Goal: Task Accomplishment & Management: Manage account settings

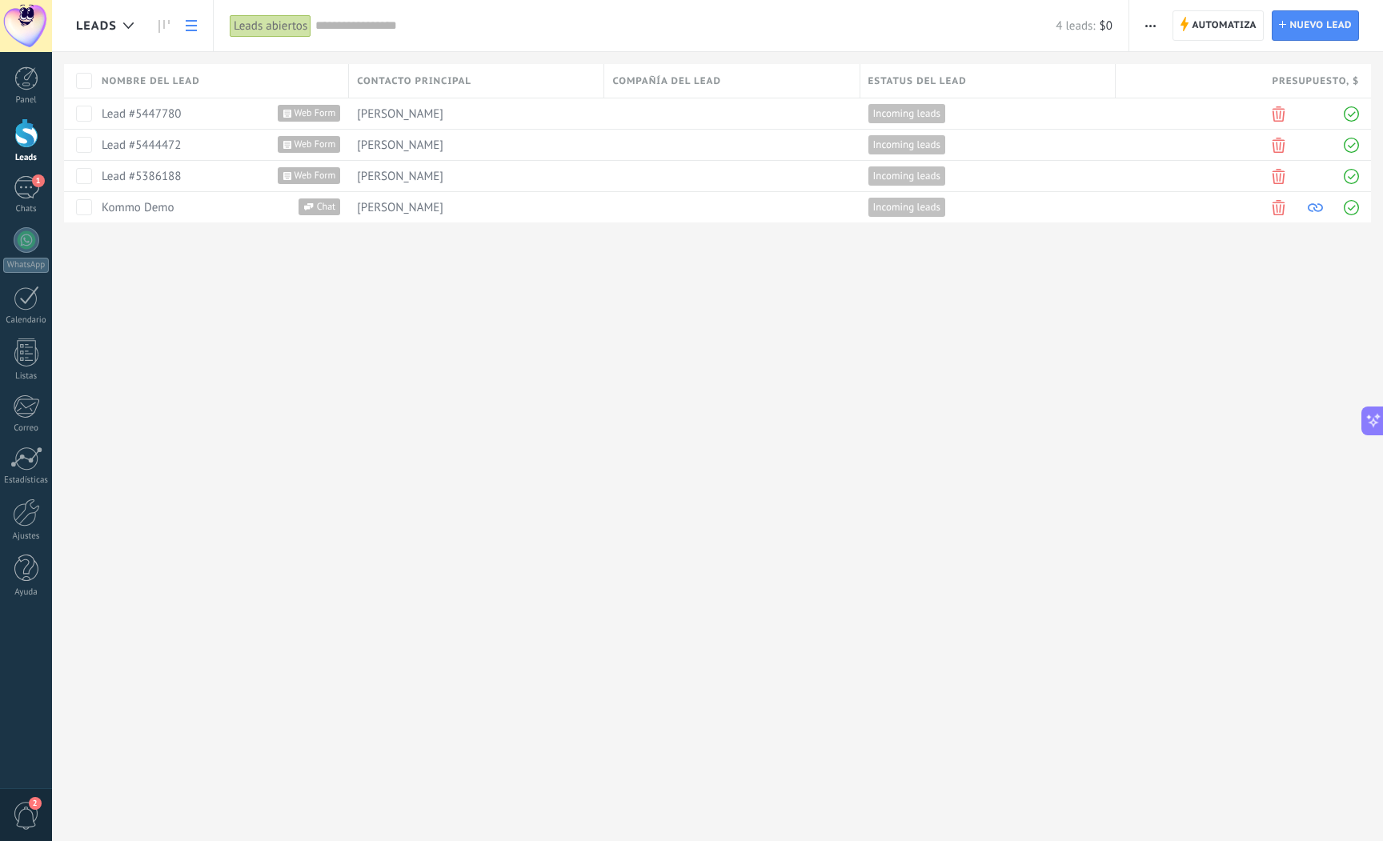
drag, startPoint x: 1152, startPoint y: 333, endPoint x: 1131, endPoint y: 334, distance: 21.6
click at [1152, 333] on div "Leads Automatiza Nueva difusión" at bounding box center [717, 420] width 1331 height 841
click at [24, 180] on div "1" at bounding box center [27, 187] width 26 height 23
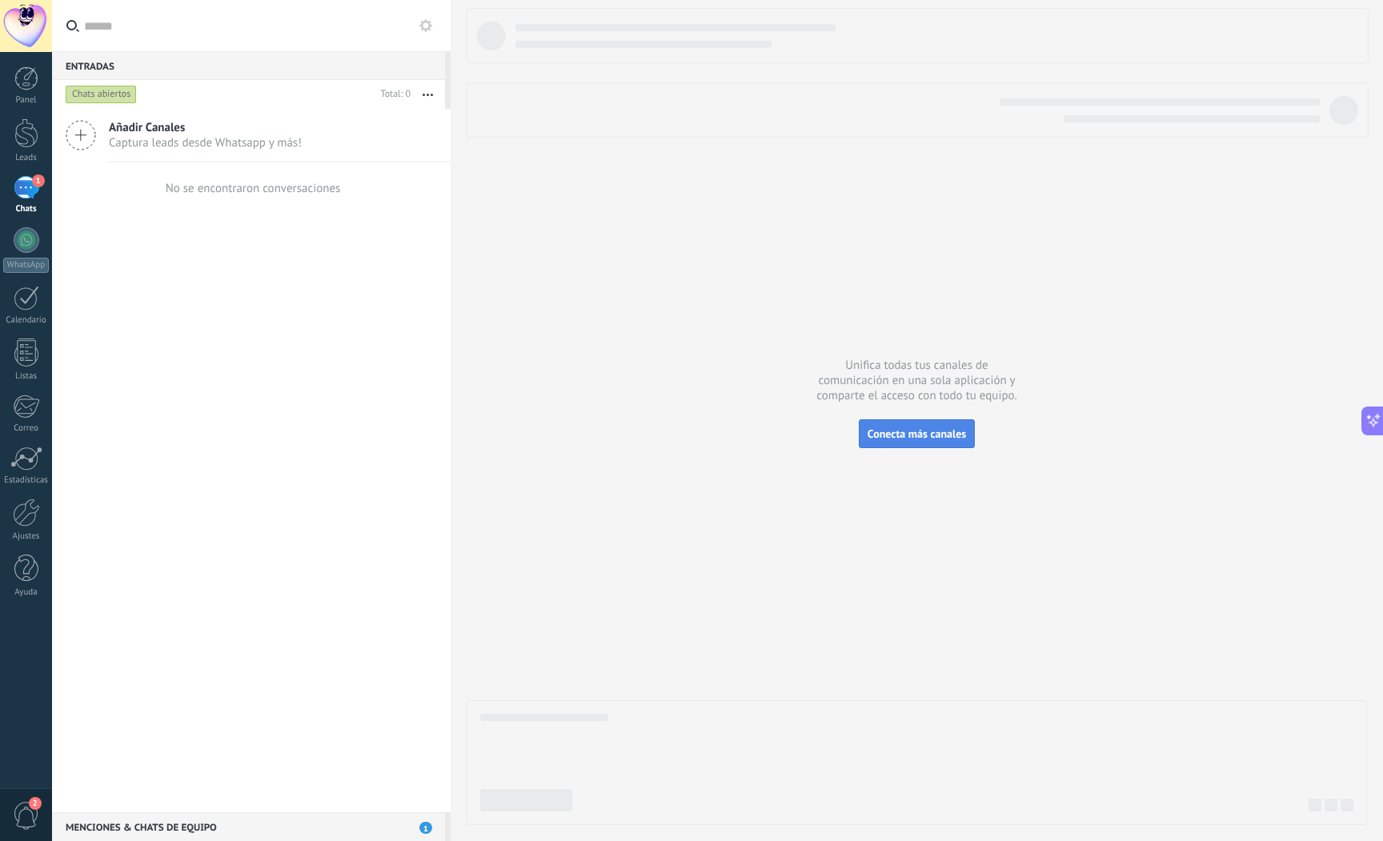
click at [924, 435] on span "Conecta más canales" at bounding box center [917, 434] width 98 height 14
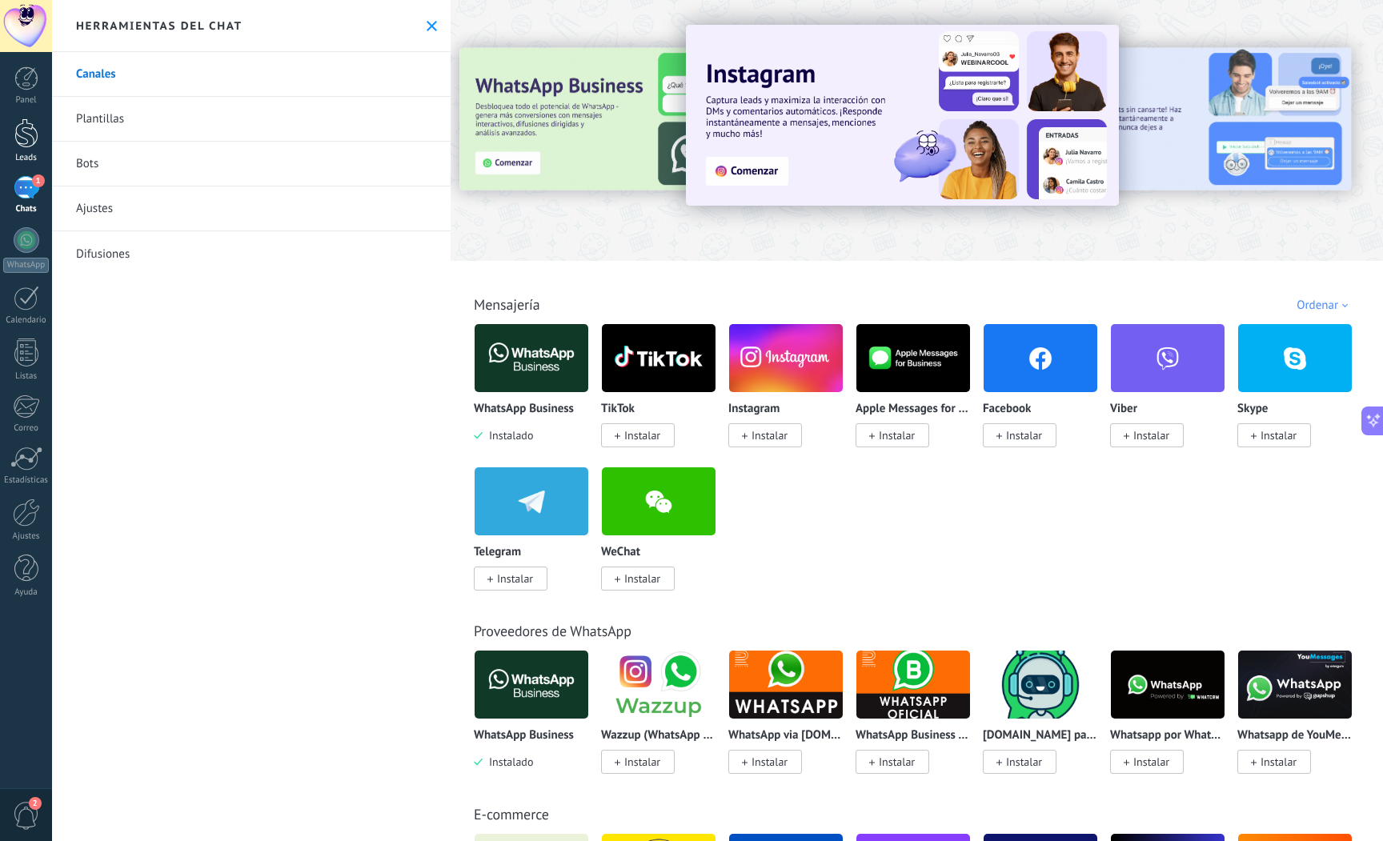
click at [24, 142] on div at bounding box center [26, 133] width 24 height 30
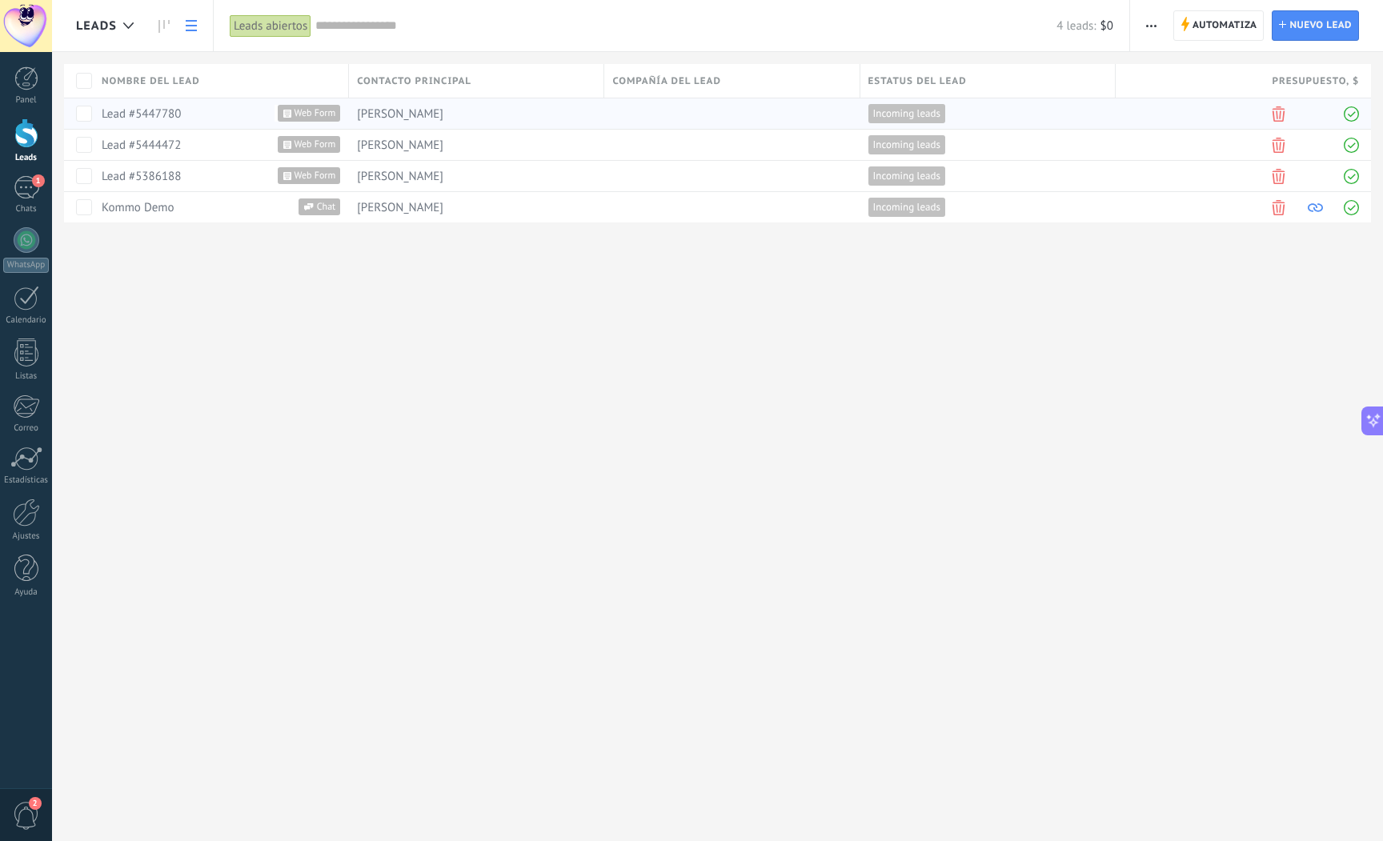
click at [169, 116] on link "Lead #5447780" at bounding box center [141, 113] width 79 height 15
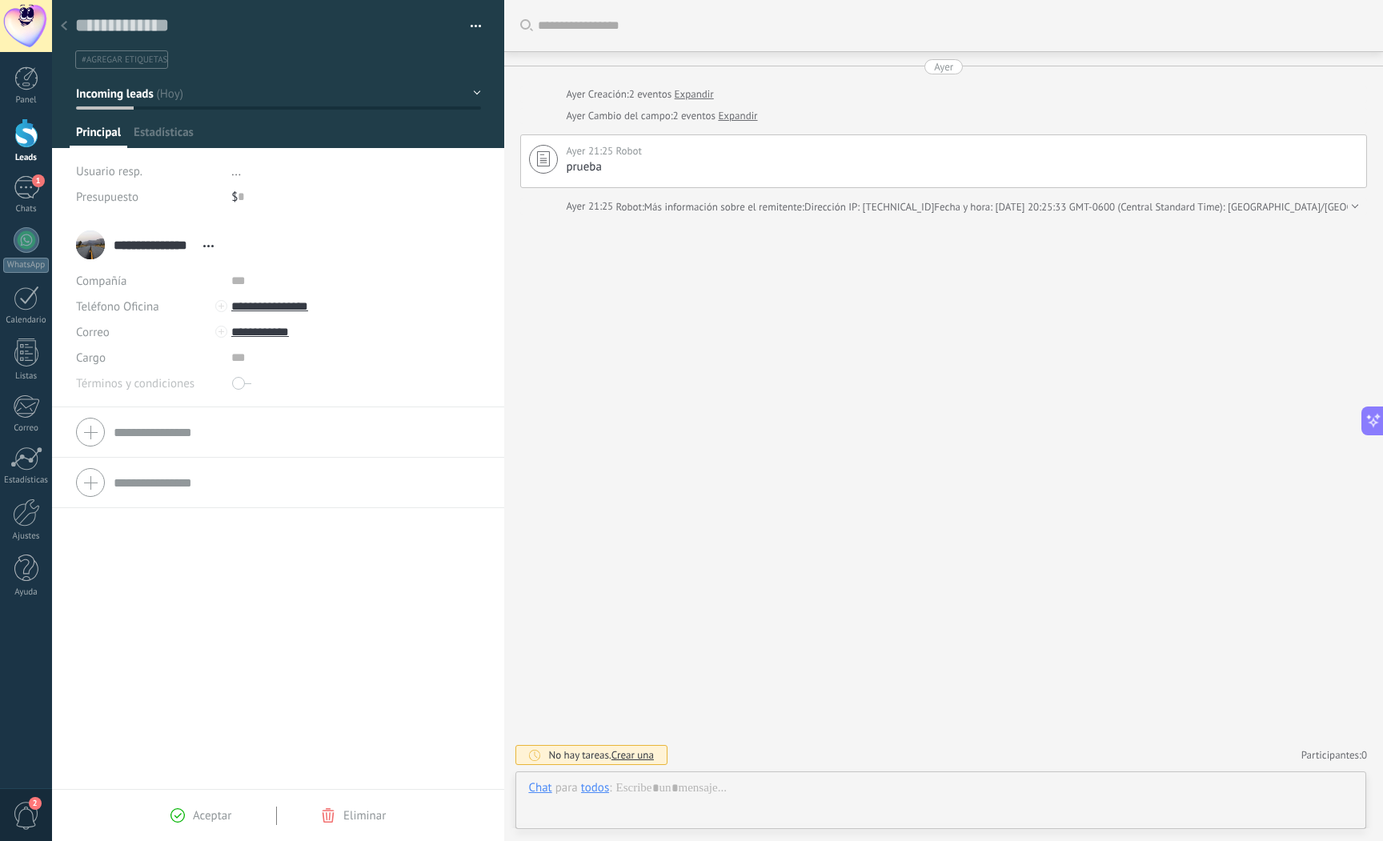
scroll to position [24, 0]
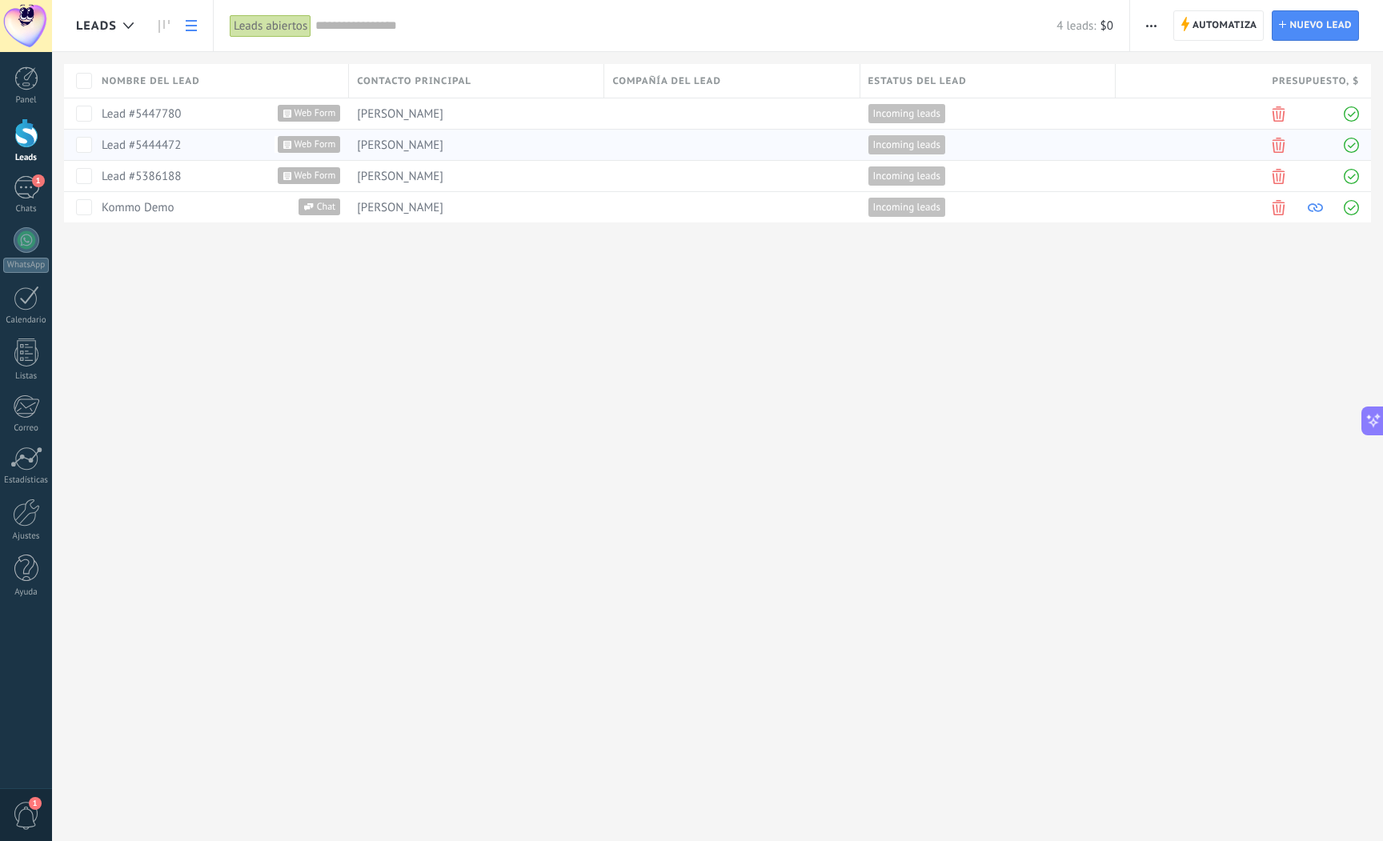
click at [457, 149] on div "[PERSON_NAME]" at bounding box center [472, 145] width 247 height 30
click at [149, 143] on link "Lead #5444472" at bounding box center [141, 145] width 79 height 15
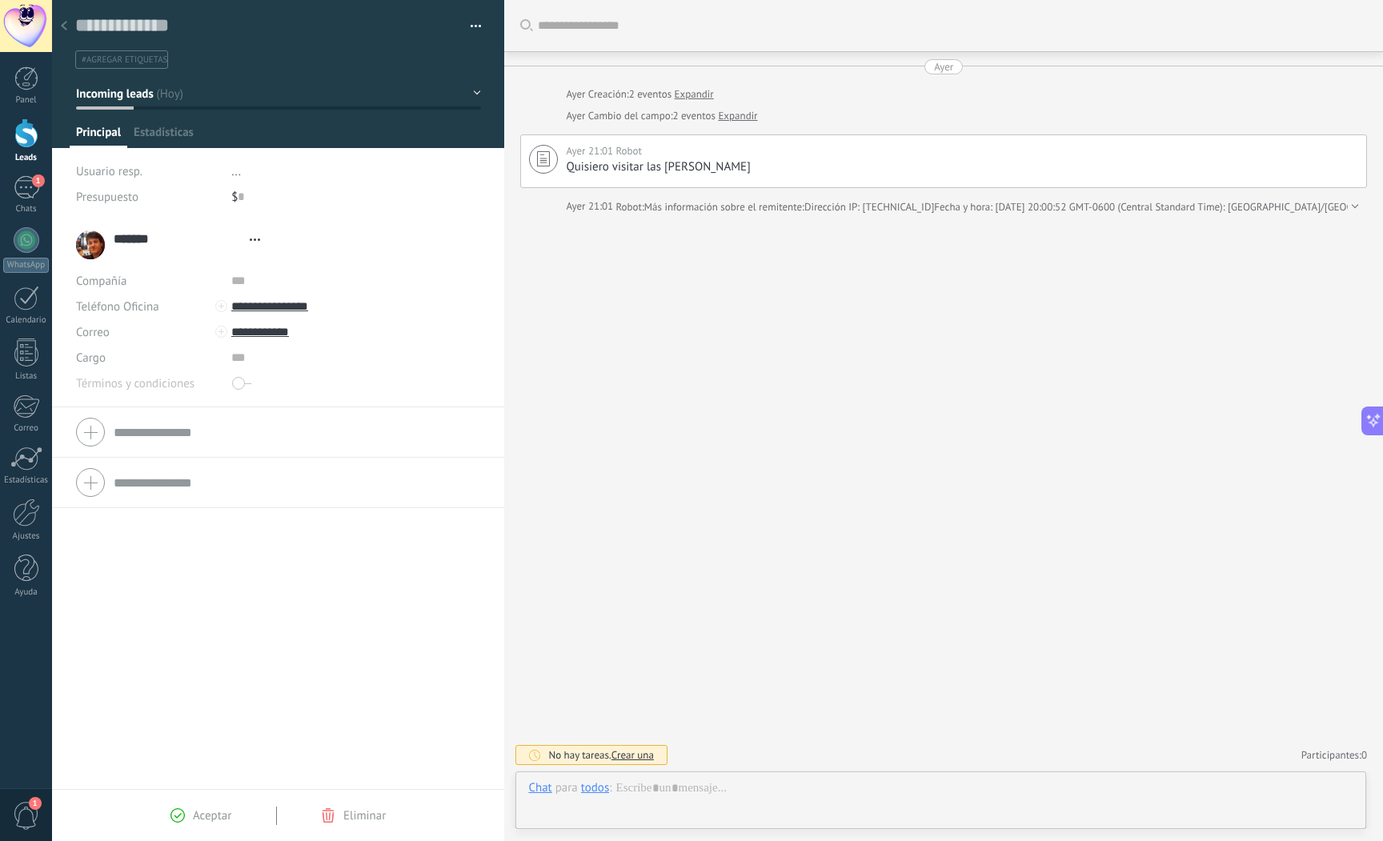
scroll to position [24, 0]
click at [21, 179] on div "1" at bounding box center [27, 187] width 26 height 23
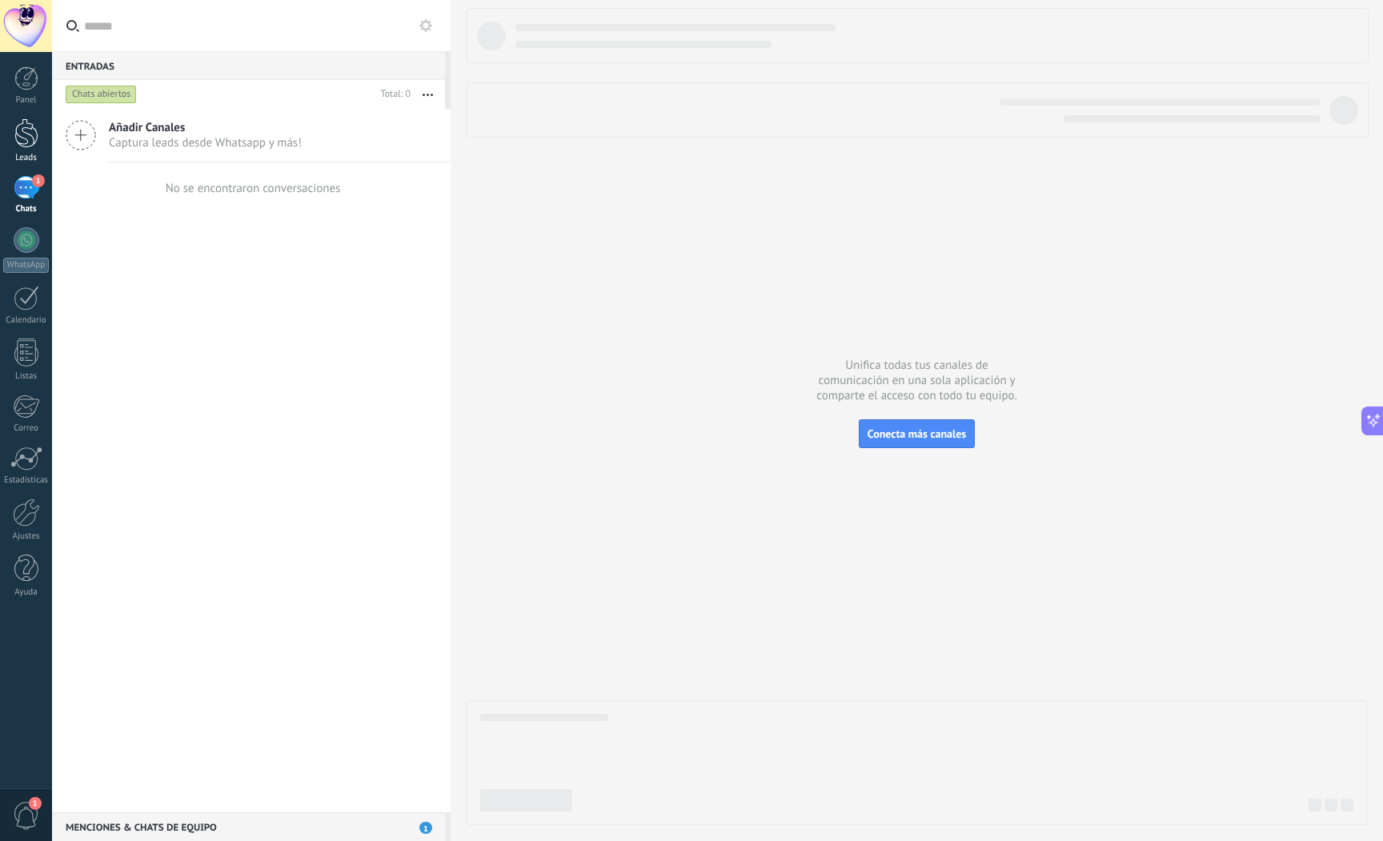
click at [25, 133] on div at bounding box center [26, 133] width 24 height 30
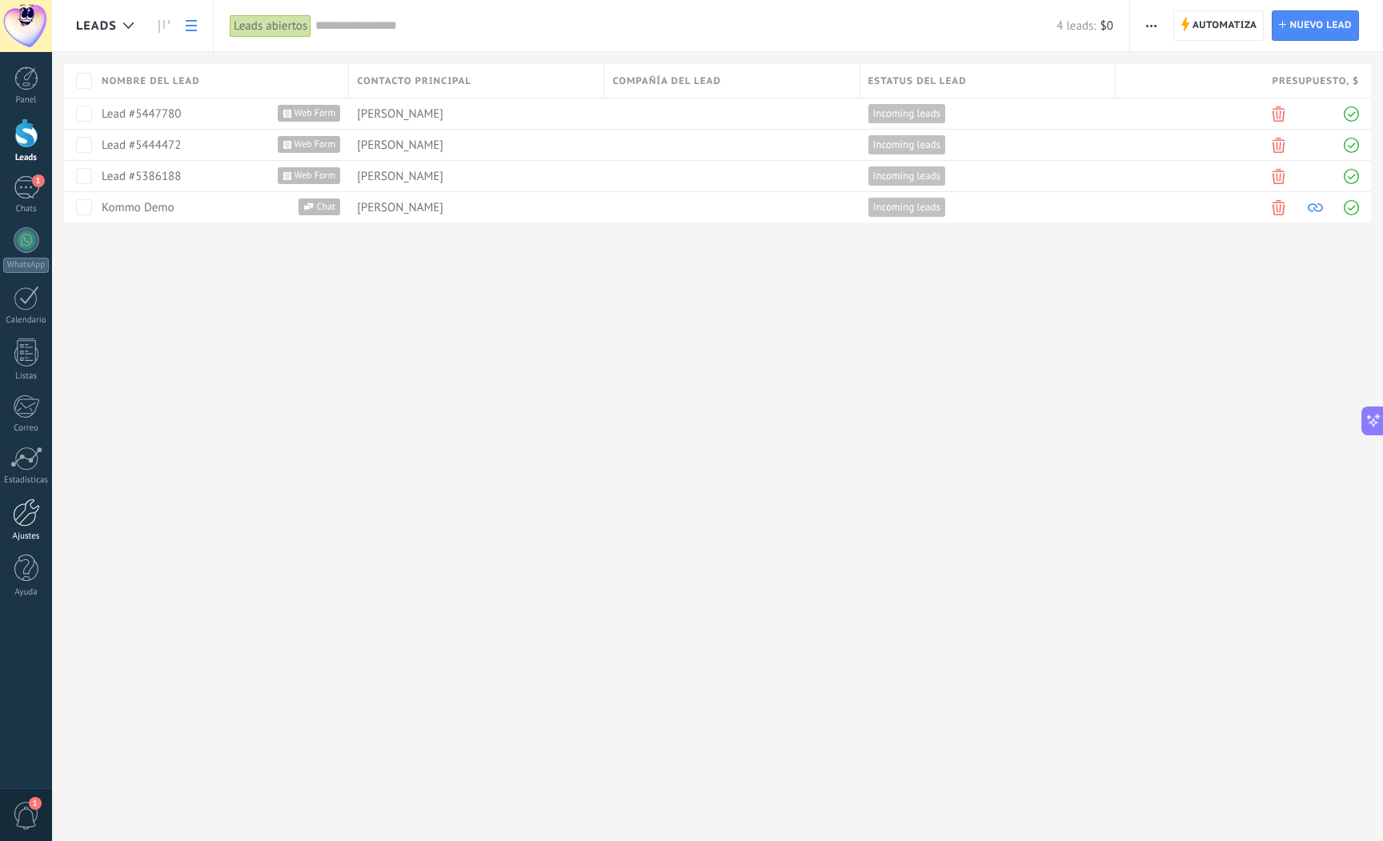
click at [21, 526] on link "Ajustes" at bounding box center [26, 520] width 52 height 43
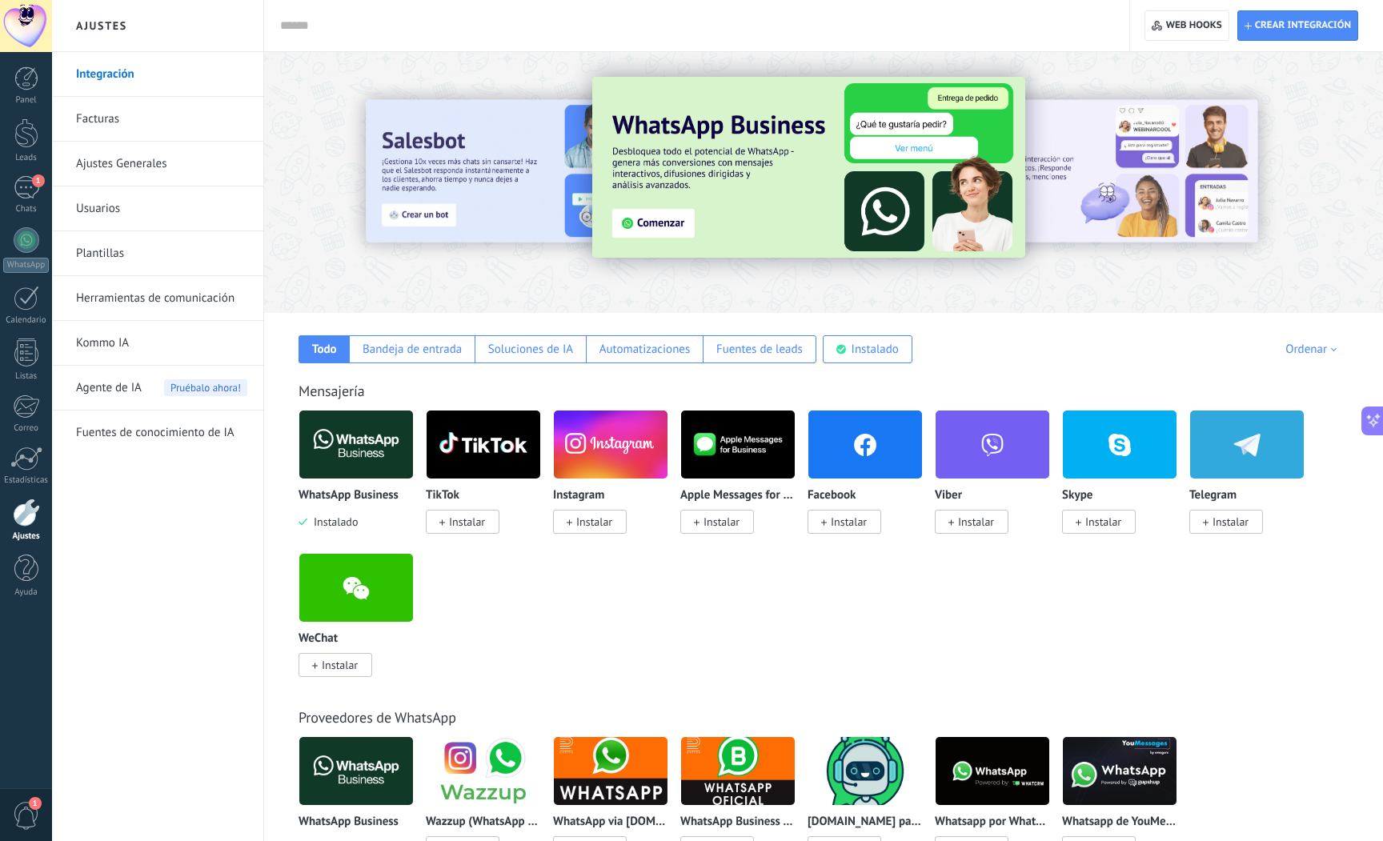
click at [127, 162] on link "Ajustes Generales" at bounding box center [161, 164] width 171 height 45
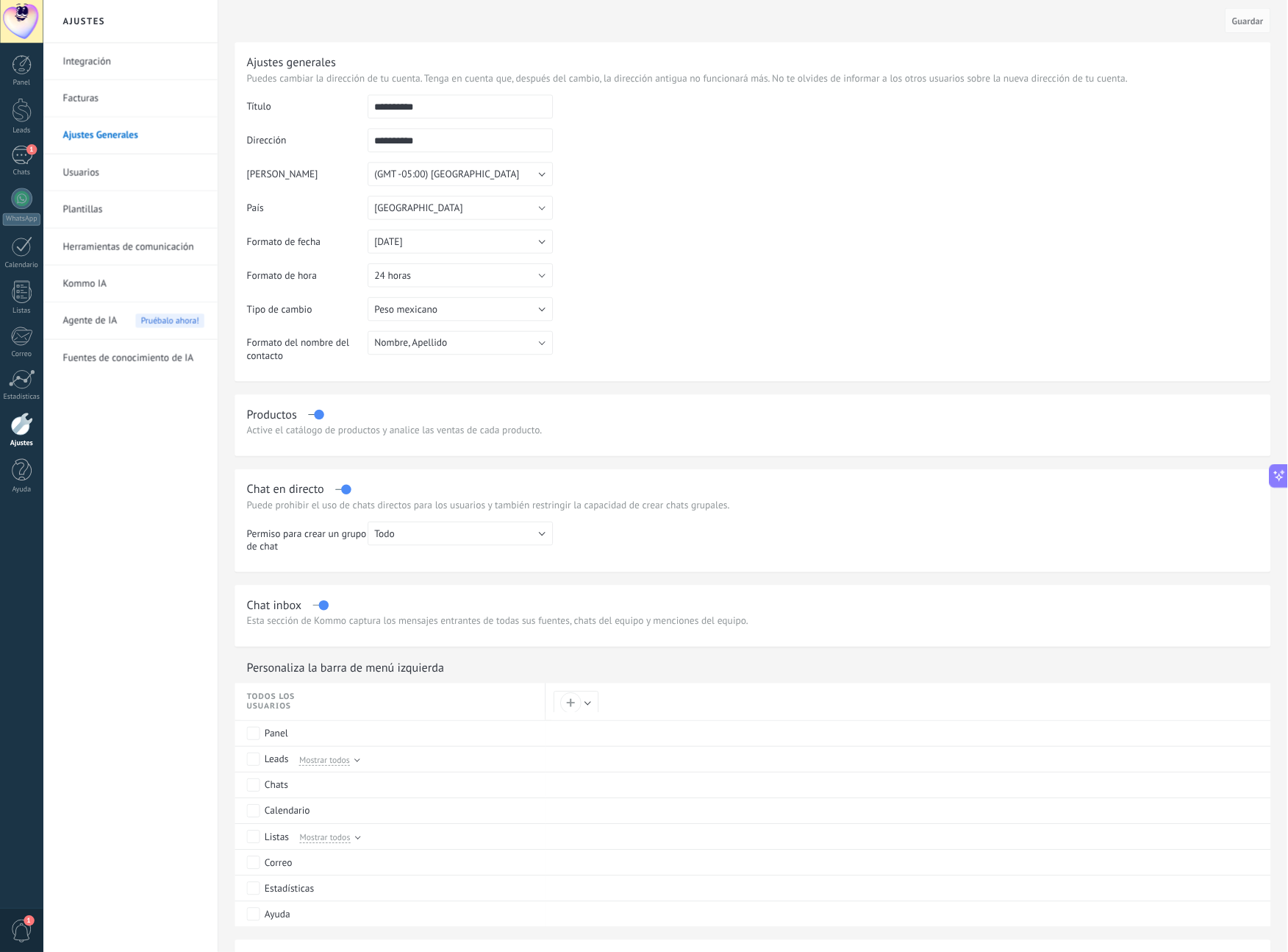
scroll to position [14, 0]
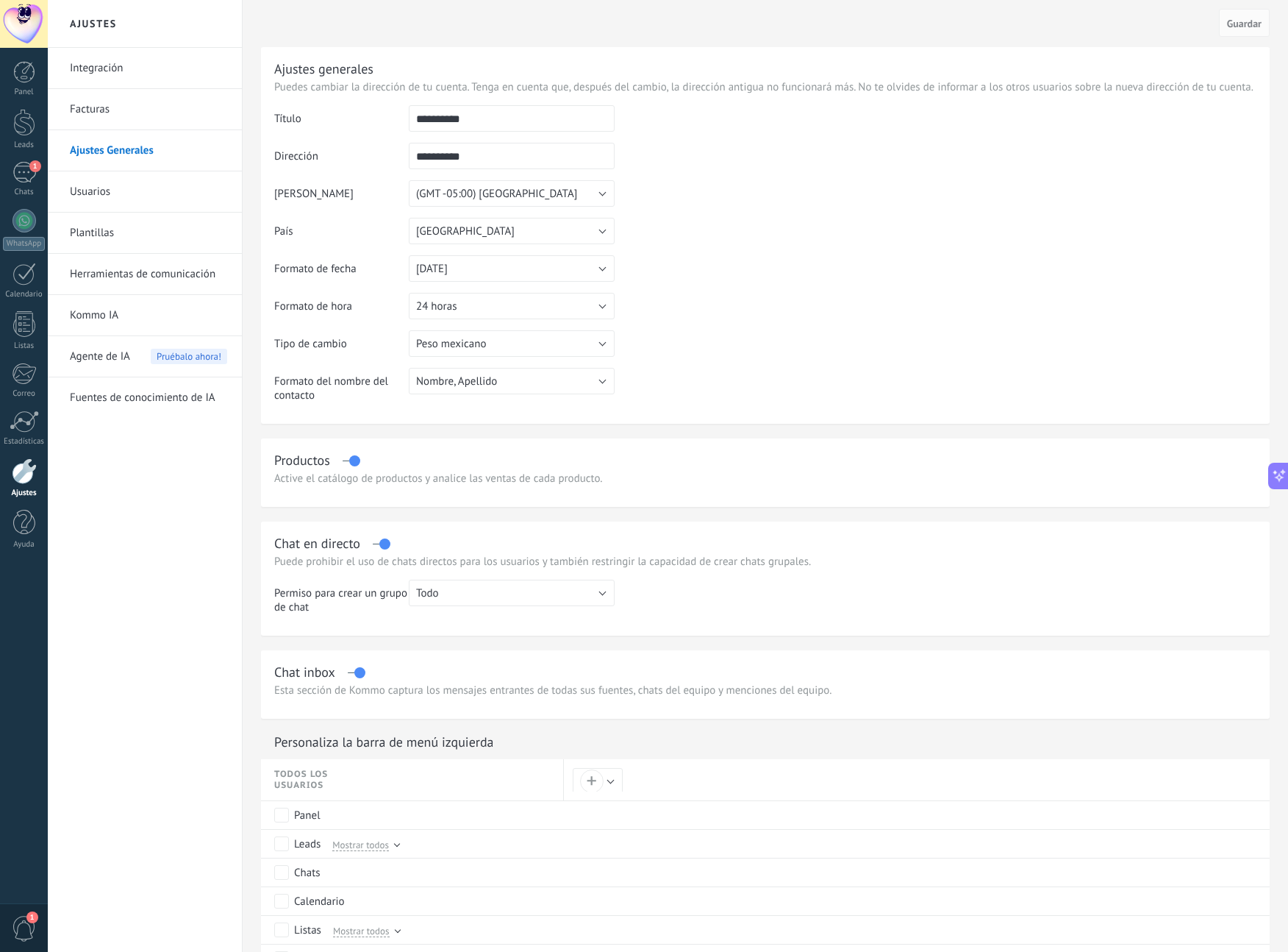
click at [101, 66] on link "Integración" at bounding box center [148, 68] width 157 height 41
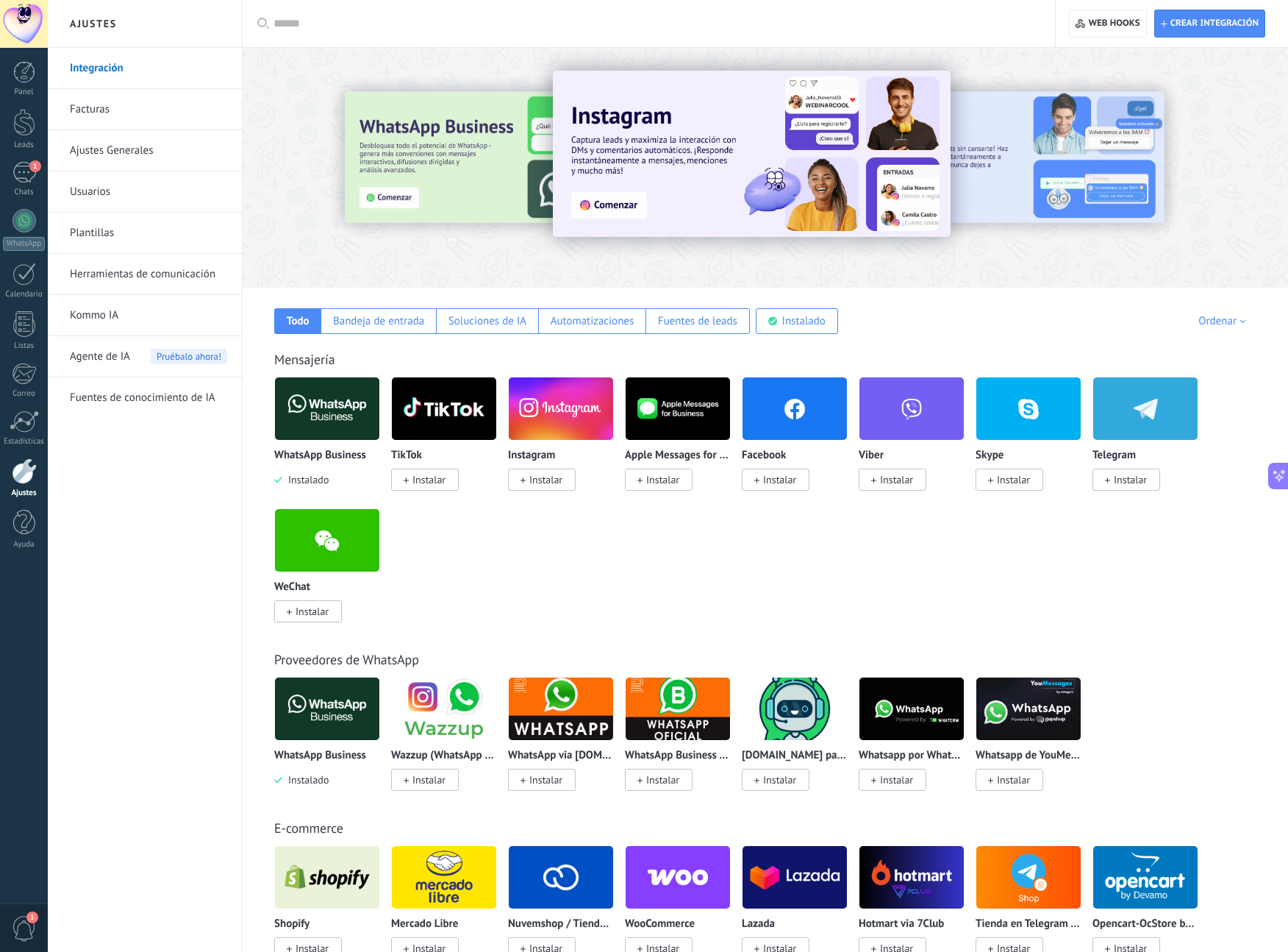
click at [104, 149] on link "Ajustes Generales" at bounding box center [148, 151] width 157 height 41
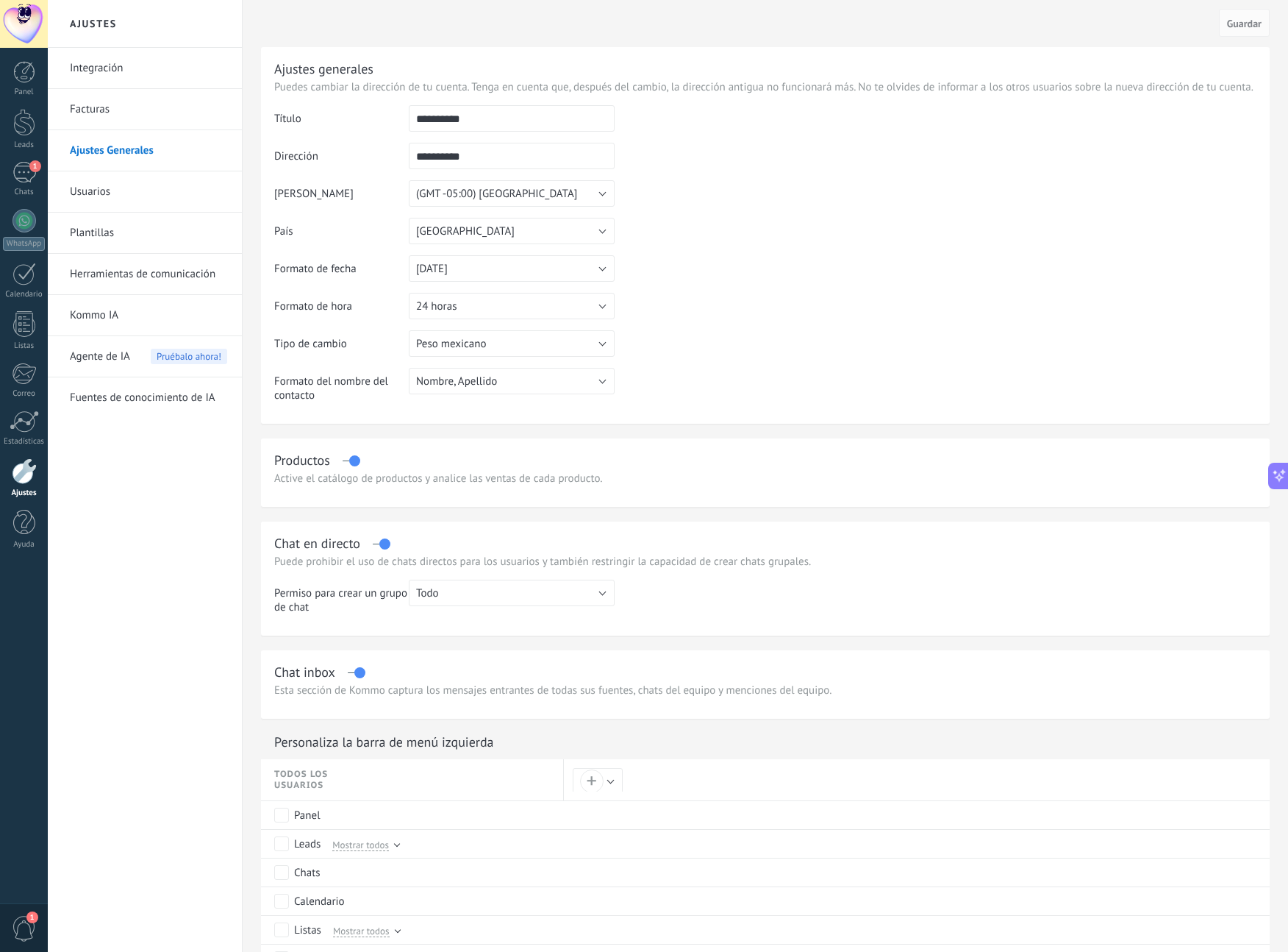
click at [132, 151] on link "Ajustes Generales" at bounding box center [148, 151] width 157 height 41
click at [25, 130] on div at bounding box center [24, 122] width 22 height 28
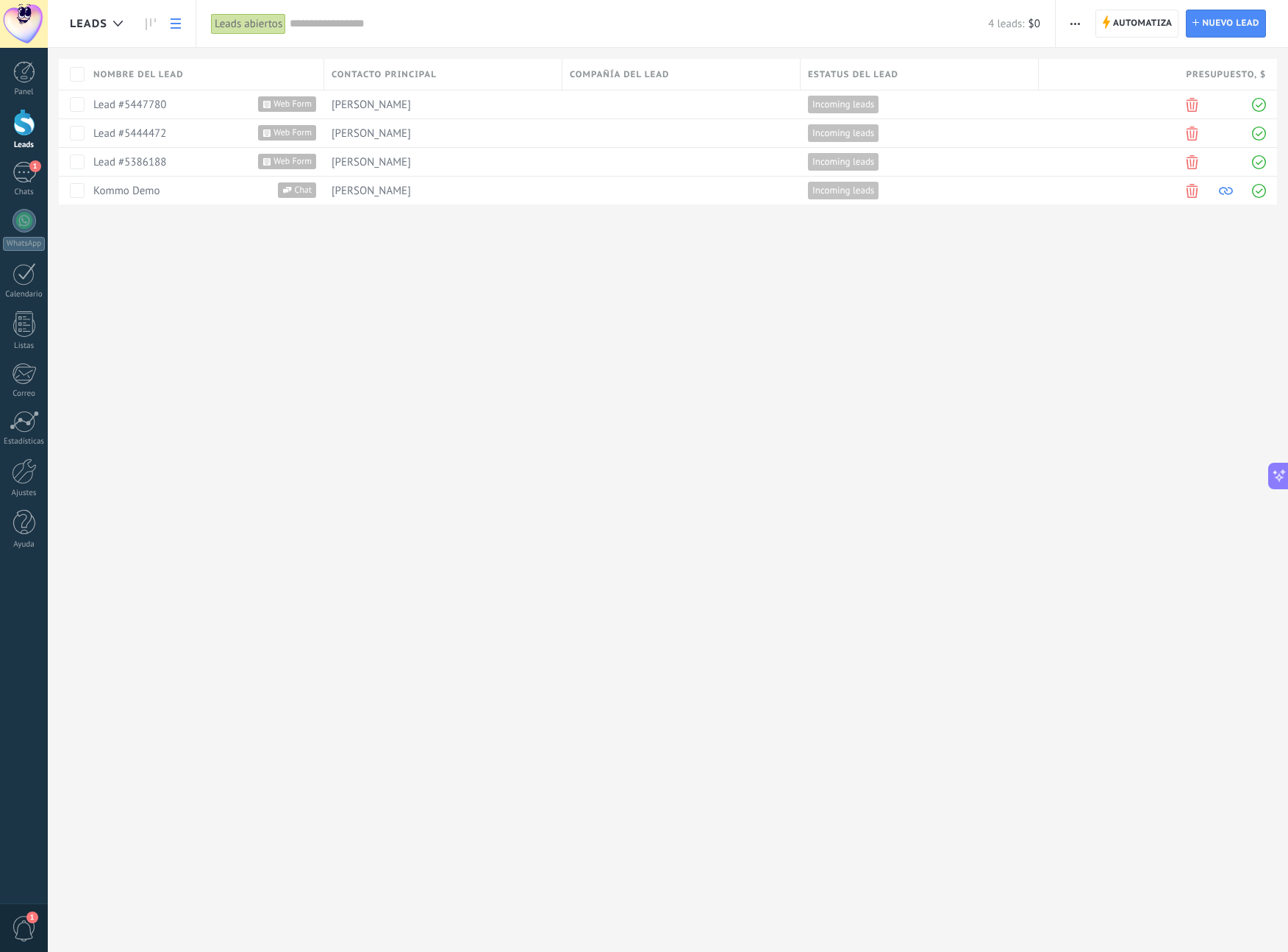
click at [1078, 23] on icon "button" at bounding box center [1075, 24] width 9 height 2
click at [1159, 154] on span "Ajustes de la lista" at bounding box center [1125, 152] width 83 height 29
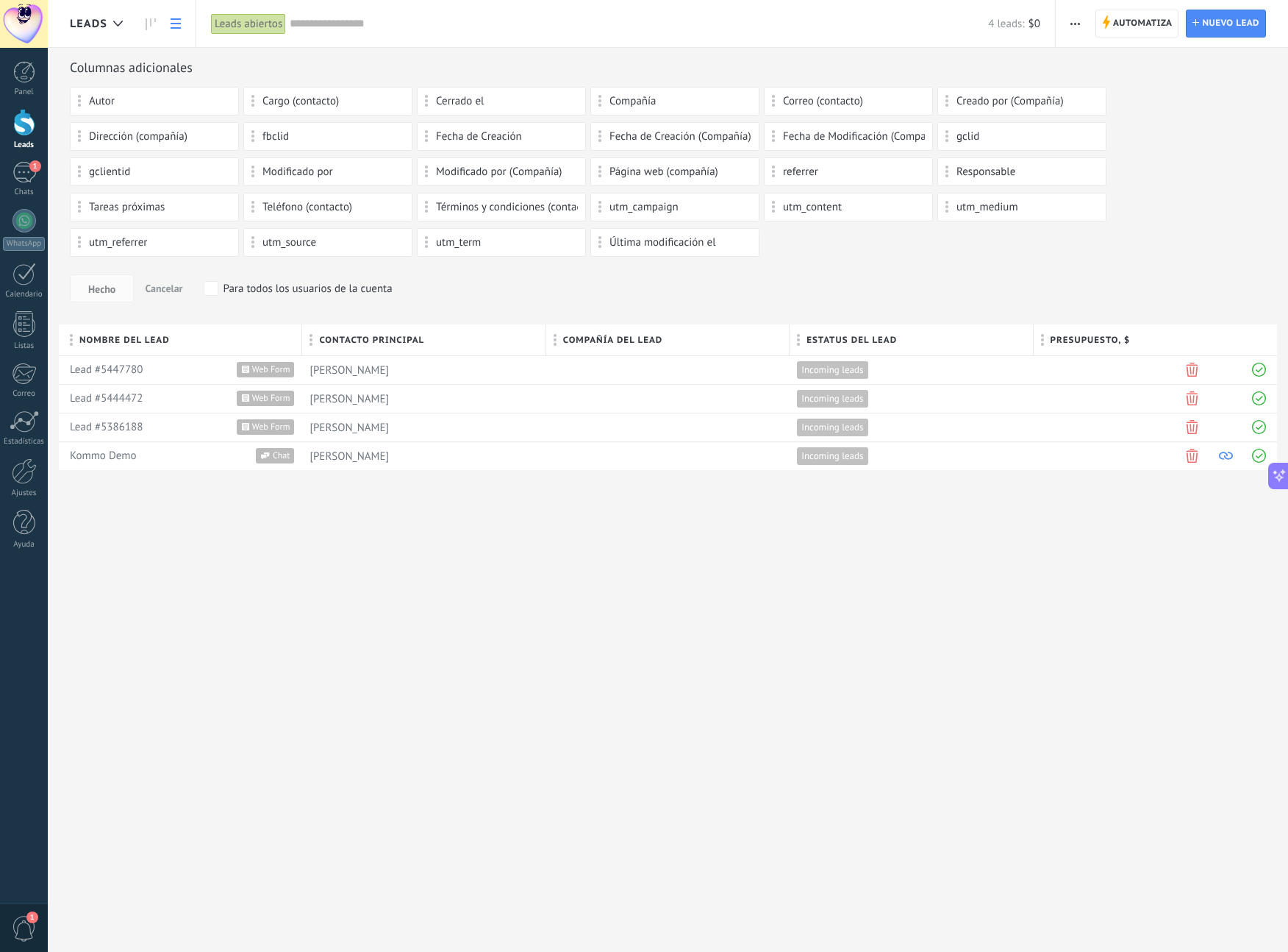
click at [175, 24] on icon at bounding box center [175, 23] width 10 height 10
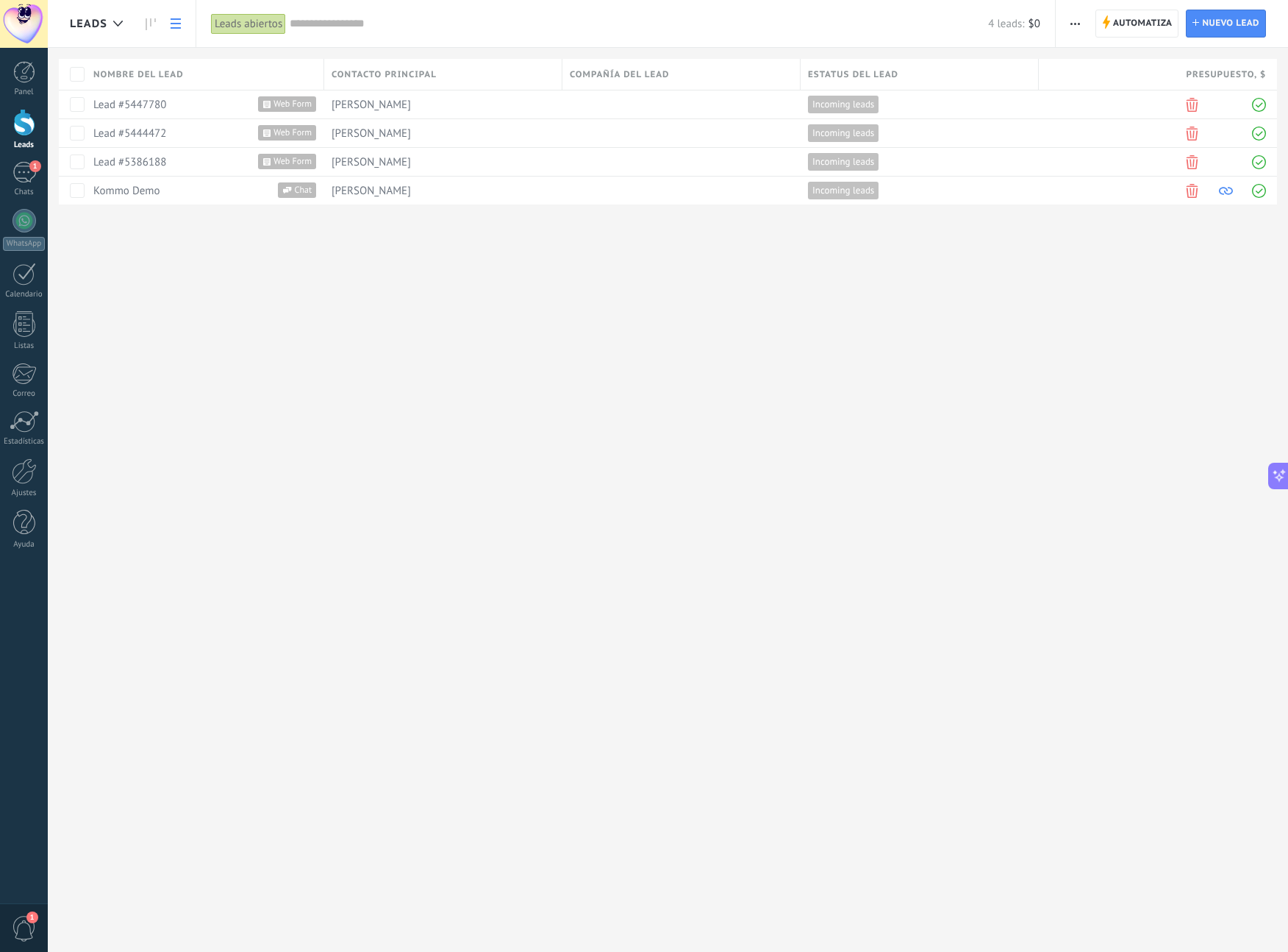
click at [175, 27] on icon at bounding box center [175, 23] width 10 height 10
click at [153, 20] on icon at bounding box center [150, 24] width 10 height 12
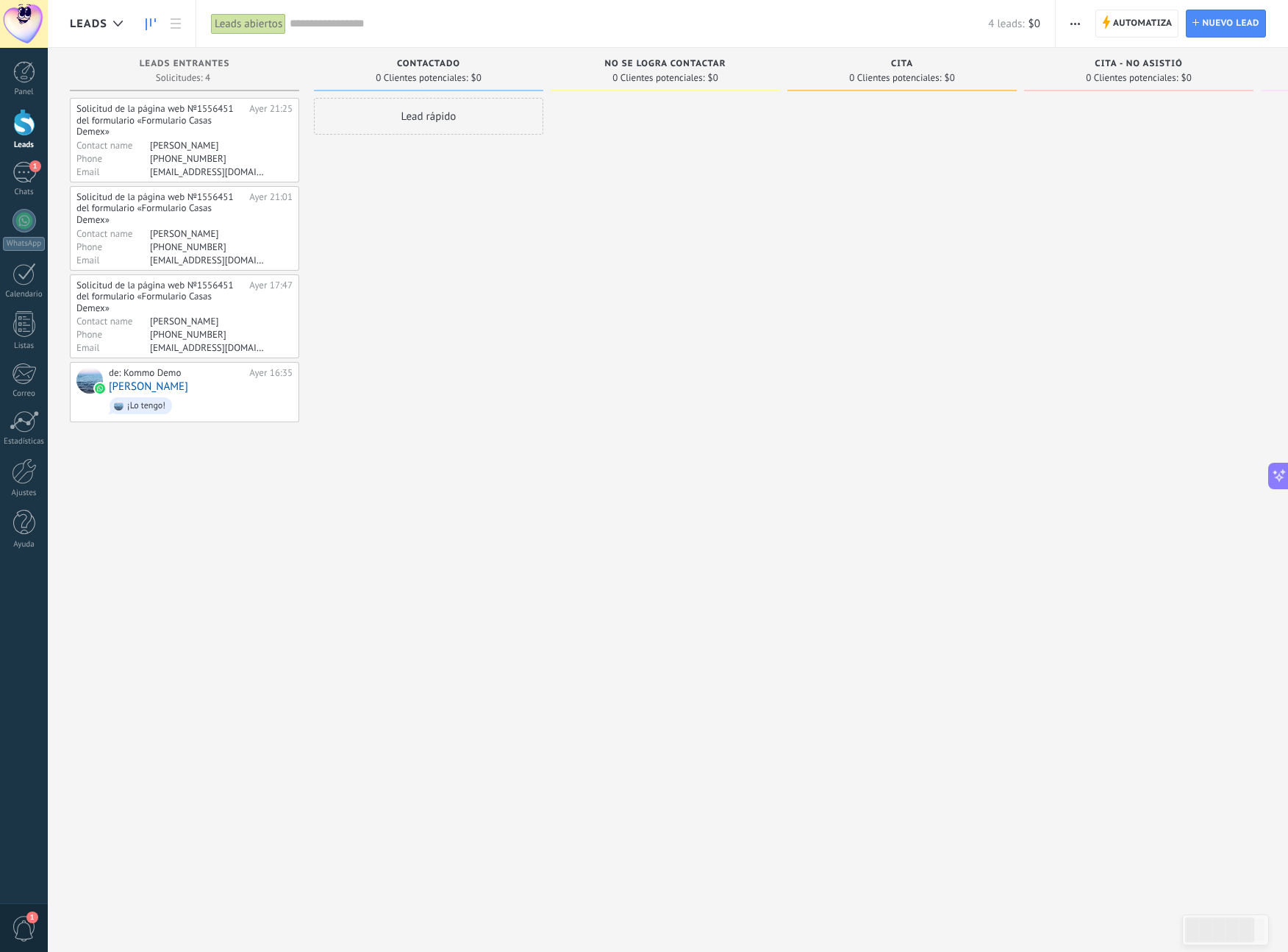
click at [178, 22] on icon at bounding box center [175, 23] width 10 height 10
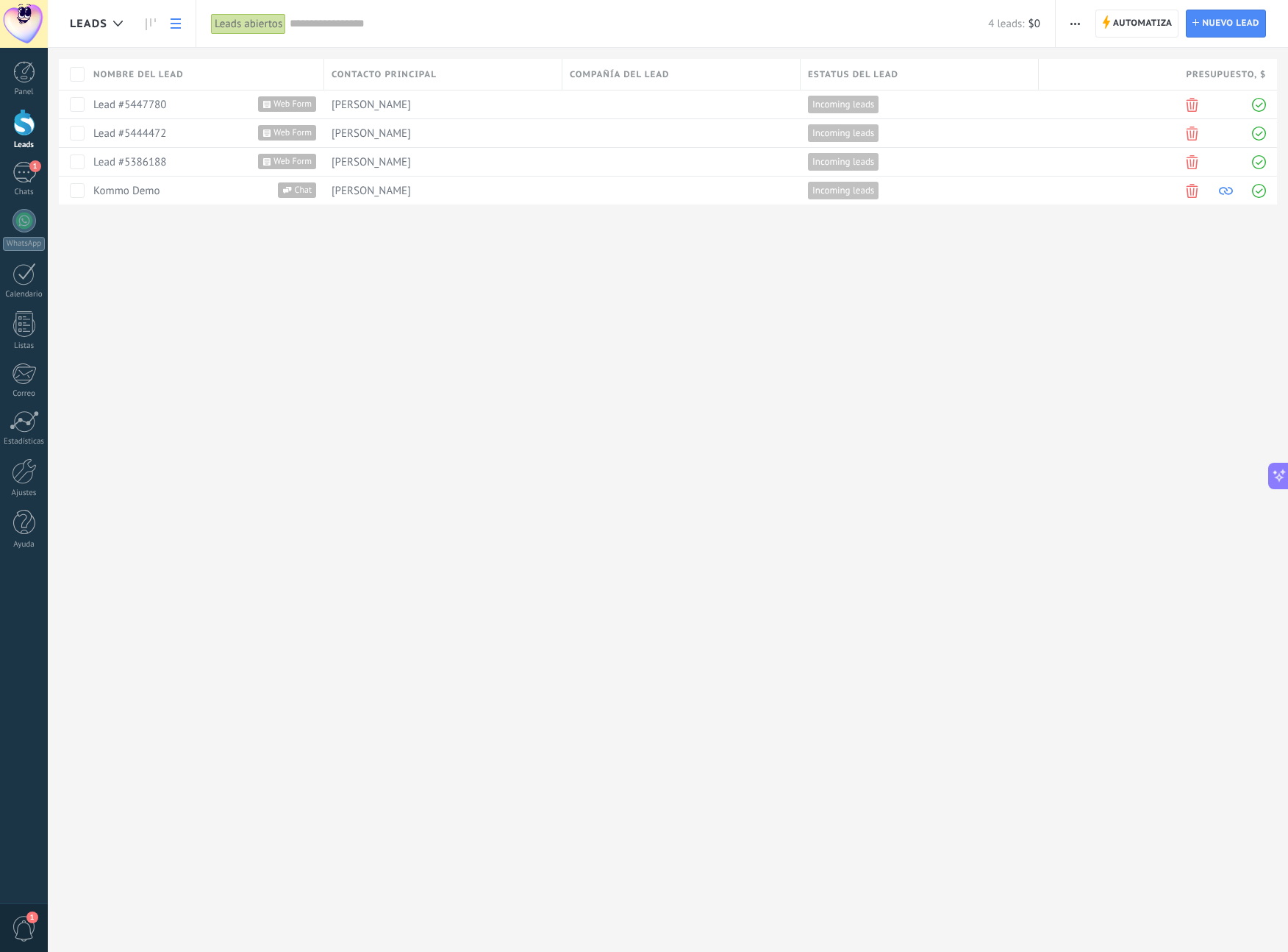
click at [1075, 26] on span "button" at bounding box center [1075, 23] width 9 height 28
click at [1117, 149] on span "Ajustes de la lista" at bounding box center [1125, 152] width 83 height 29
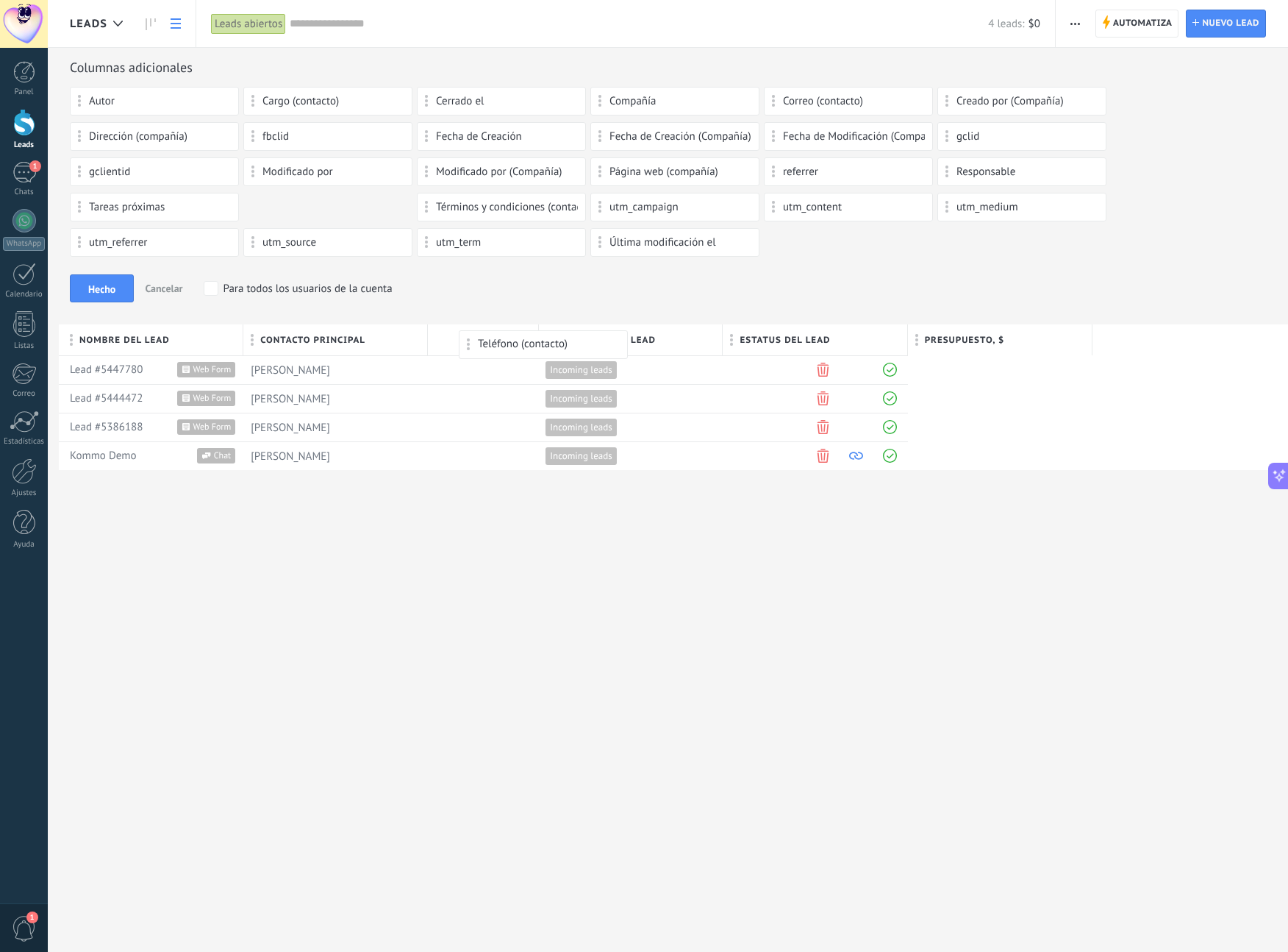
drag, startPoint x: 297, startPoint y: 206, endPoint x: 512, endPoint y: 337, distance: 251.8
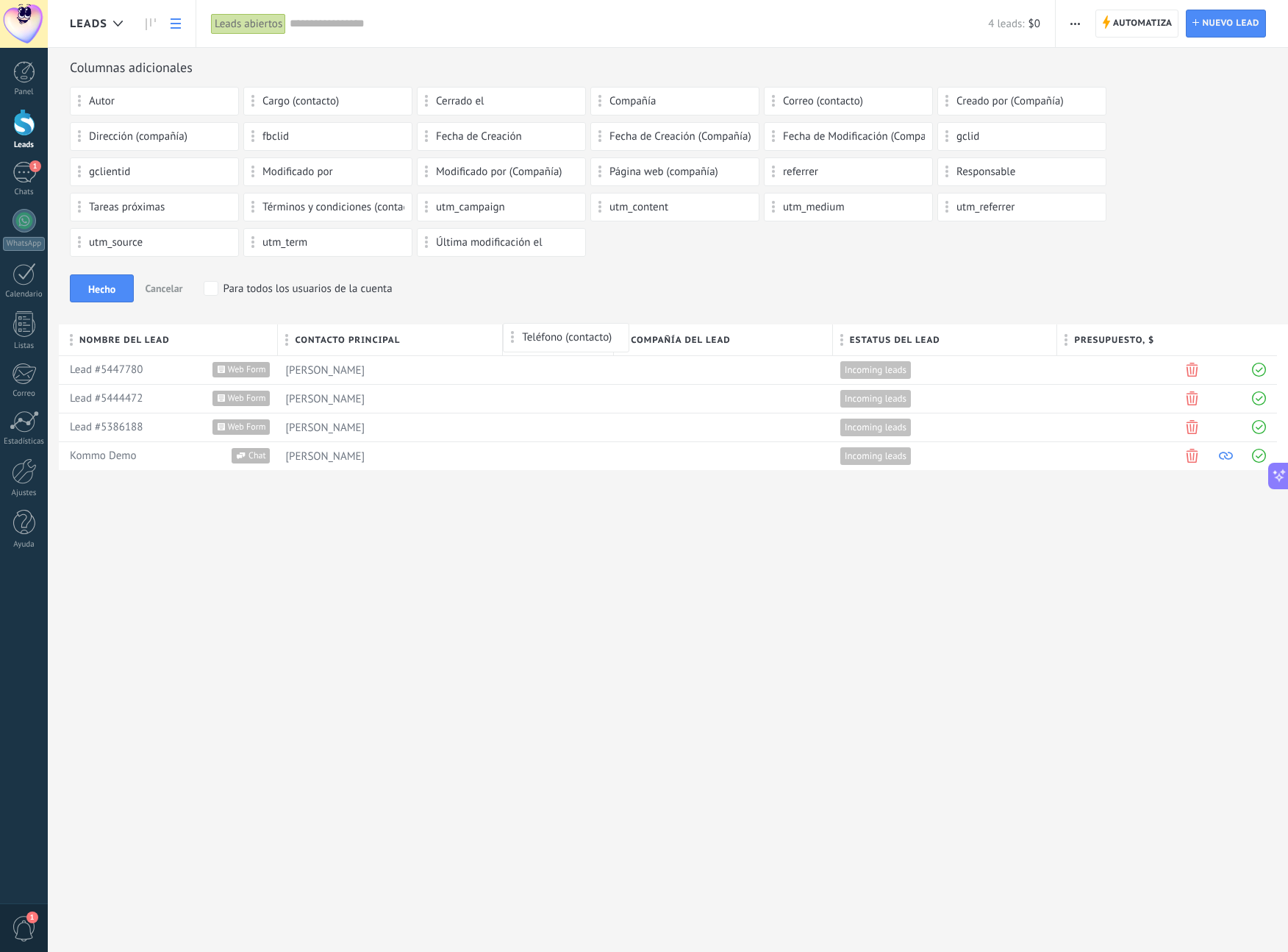
drag, startPoint x: 538, startPoint y: 337, endPoint x: 555, endPoint y: 337, distance: 17.0
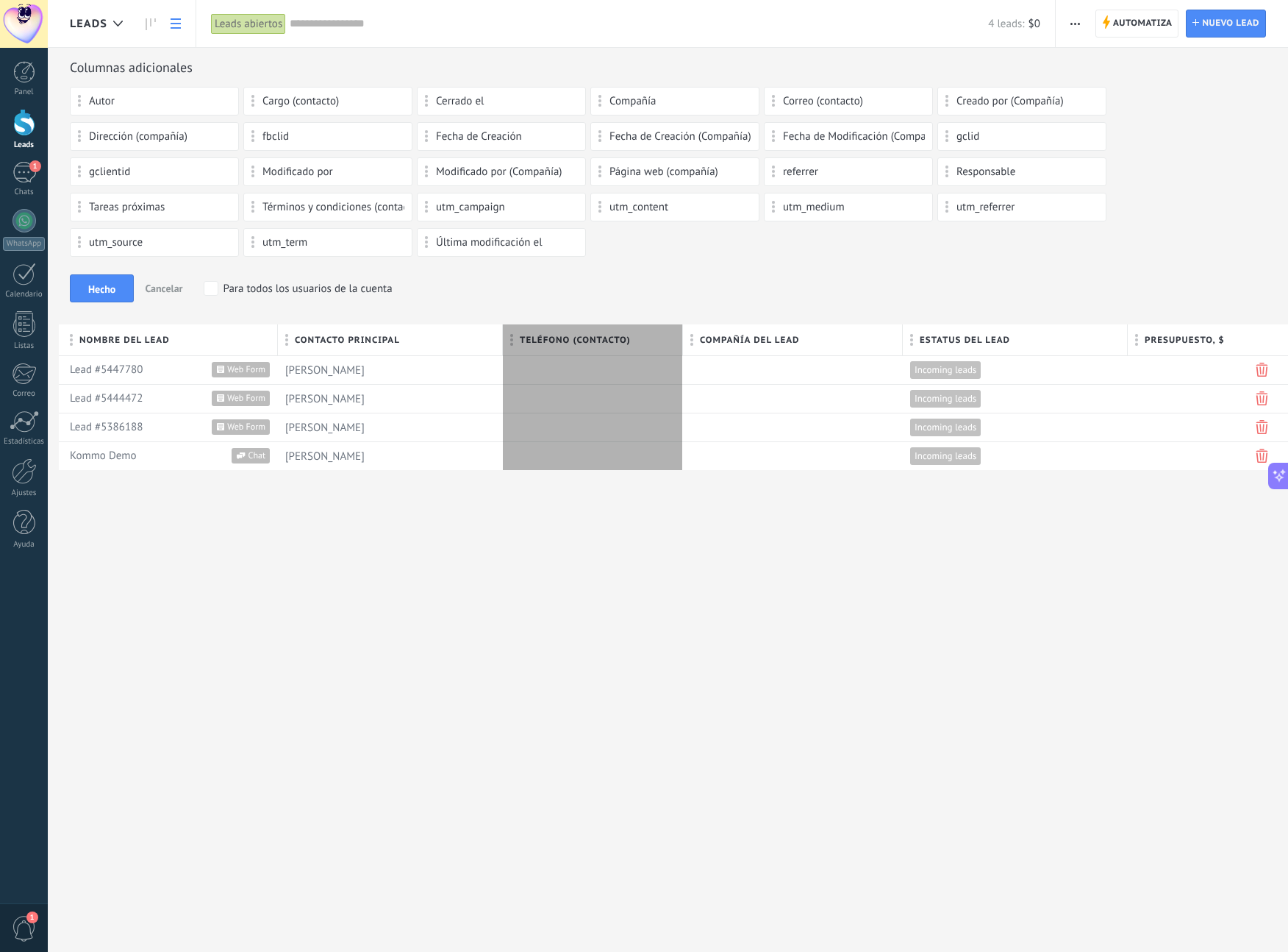
drag, startPoint x: 615, startPoint y: 334, endPoint x: 684, endPoint y: 334, distance: 69.0
click at [684, 334] on div at bounding box center [684, 341] width 17 height 28
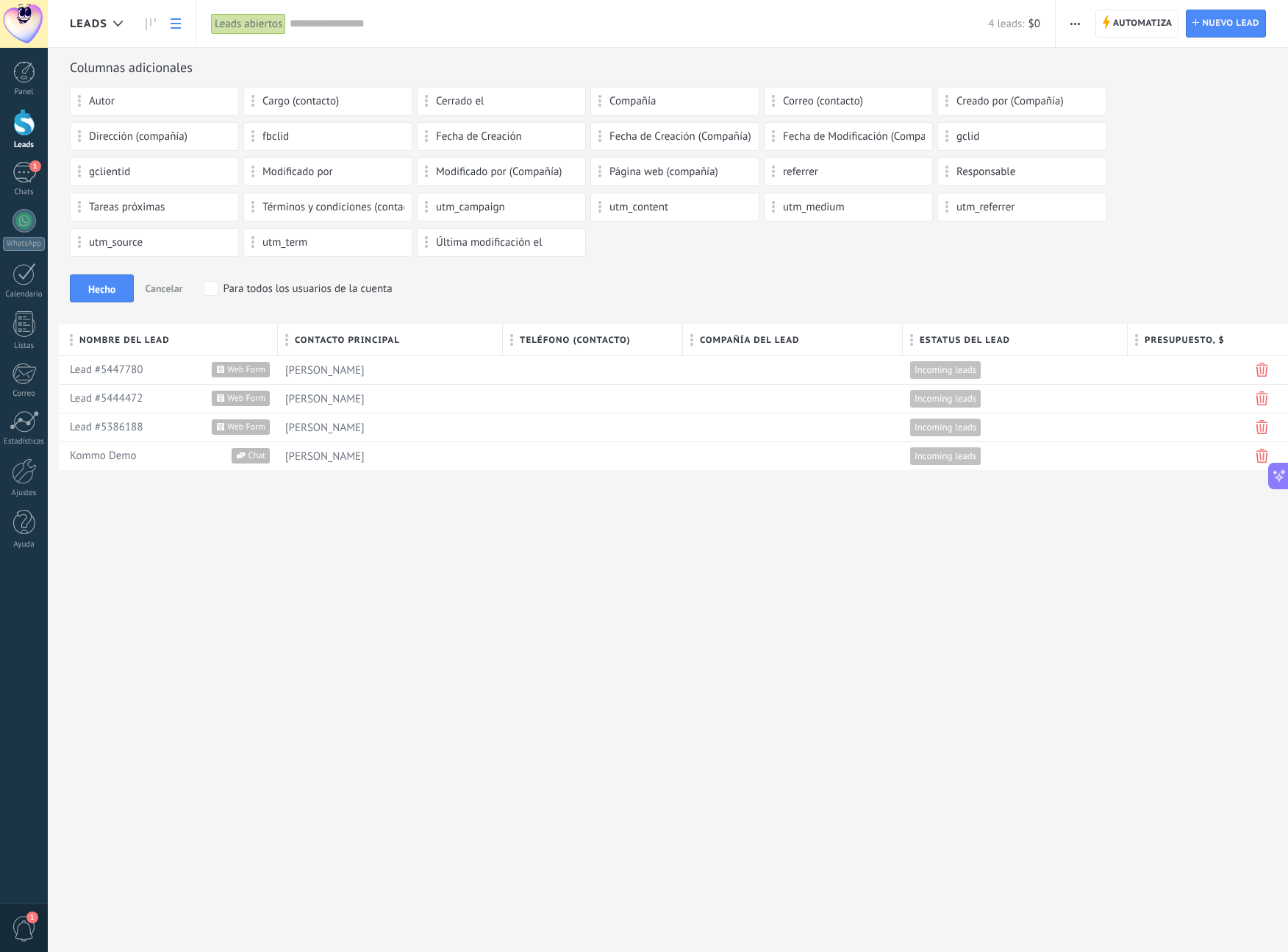
click at [24, 127] on div at bounding box center [24, 122] width 22 height 28
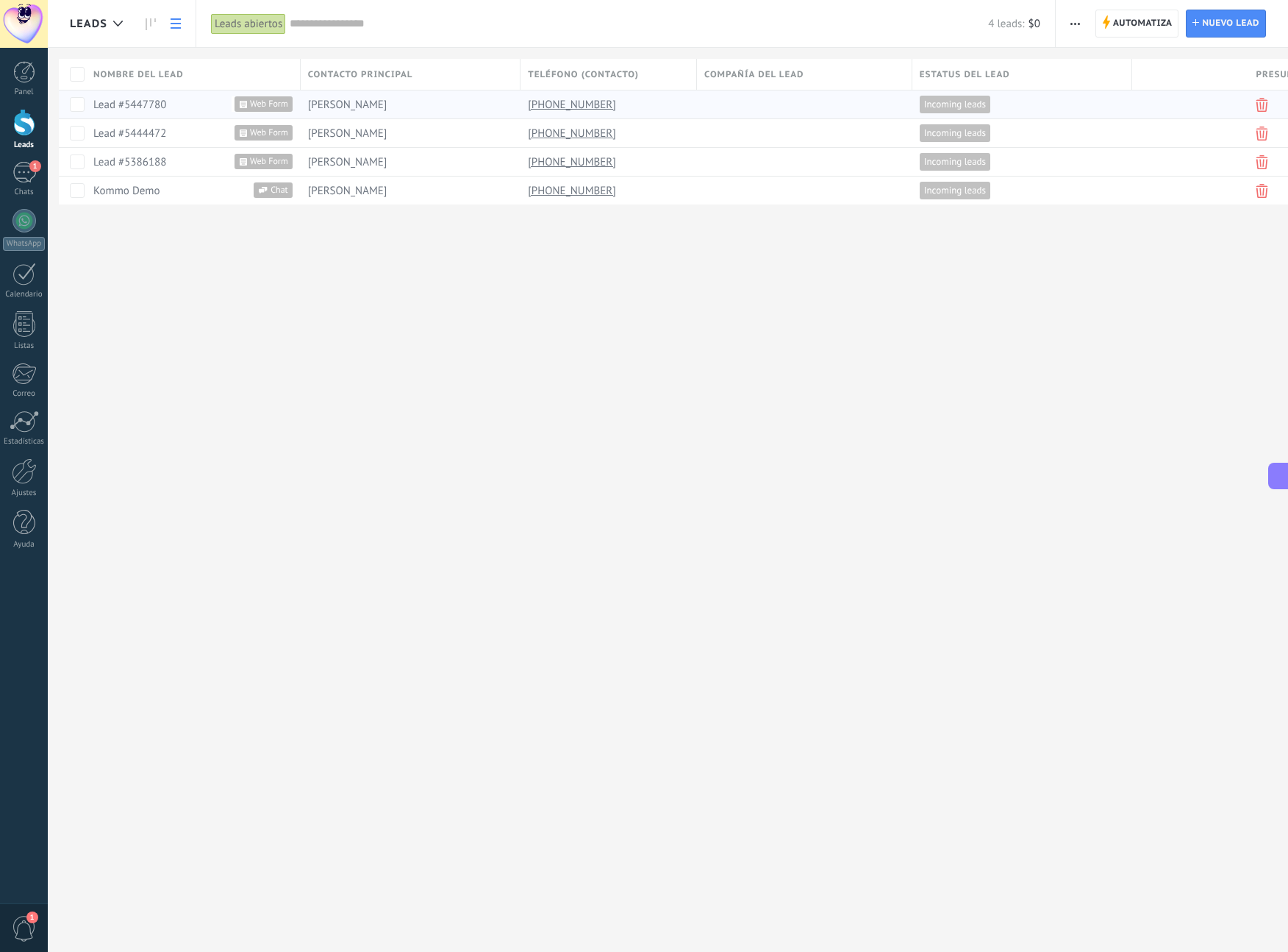
click at [311, 102] on span "[PERSON_NAME]" at bounding box center [347, 104] width 79 height 14
click at [170, 106] on div "Lead #5447780" at bounding box center [185, 104] width 183 height 13
click at [189, 101] on div "Lead #5447780" at bounding box center [185, 104] width 183 height 13
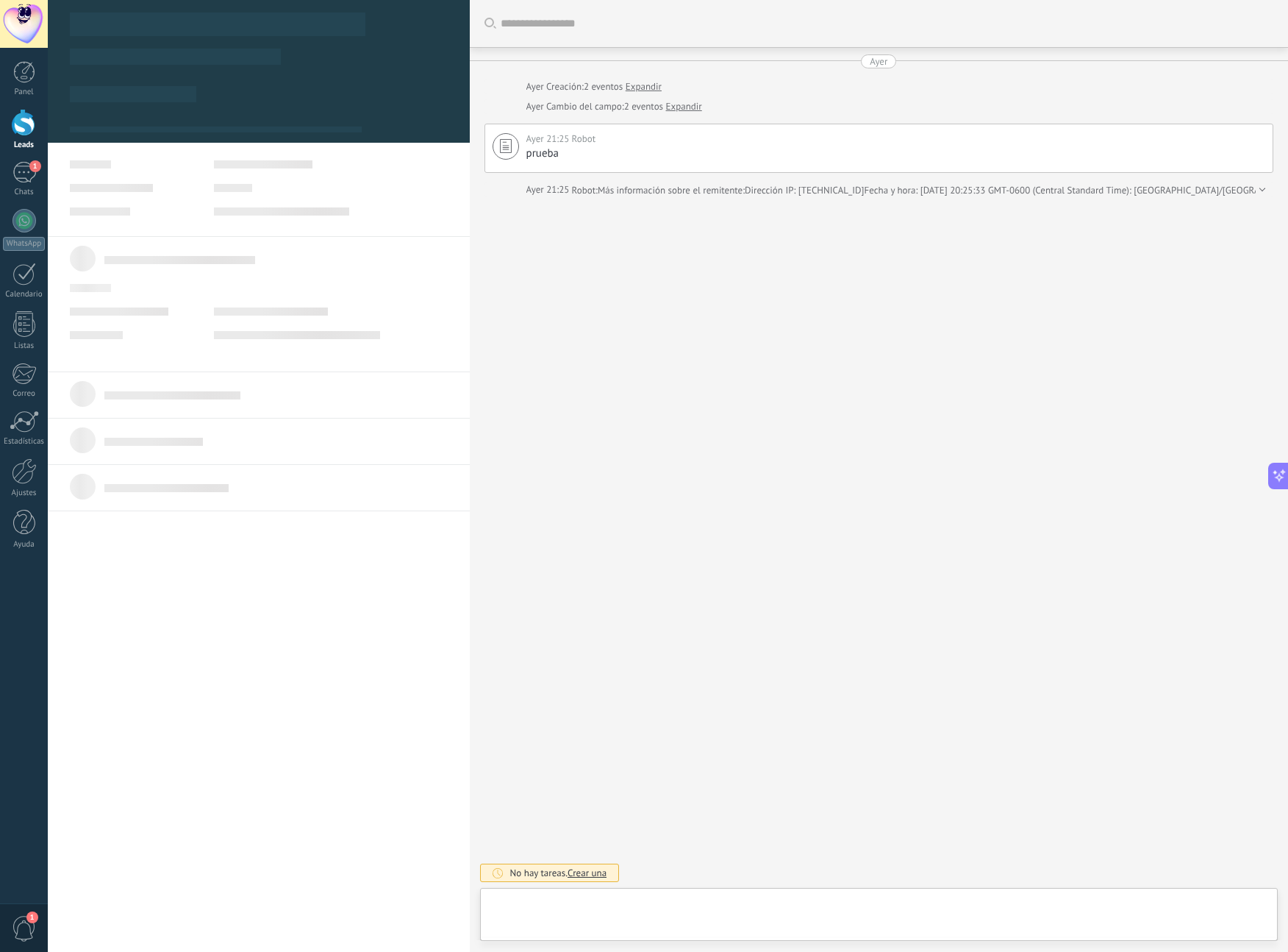
type textarea "**********"
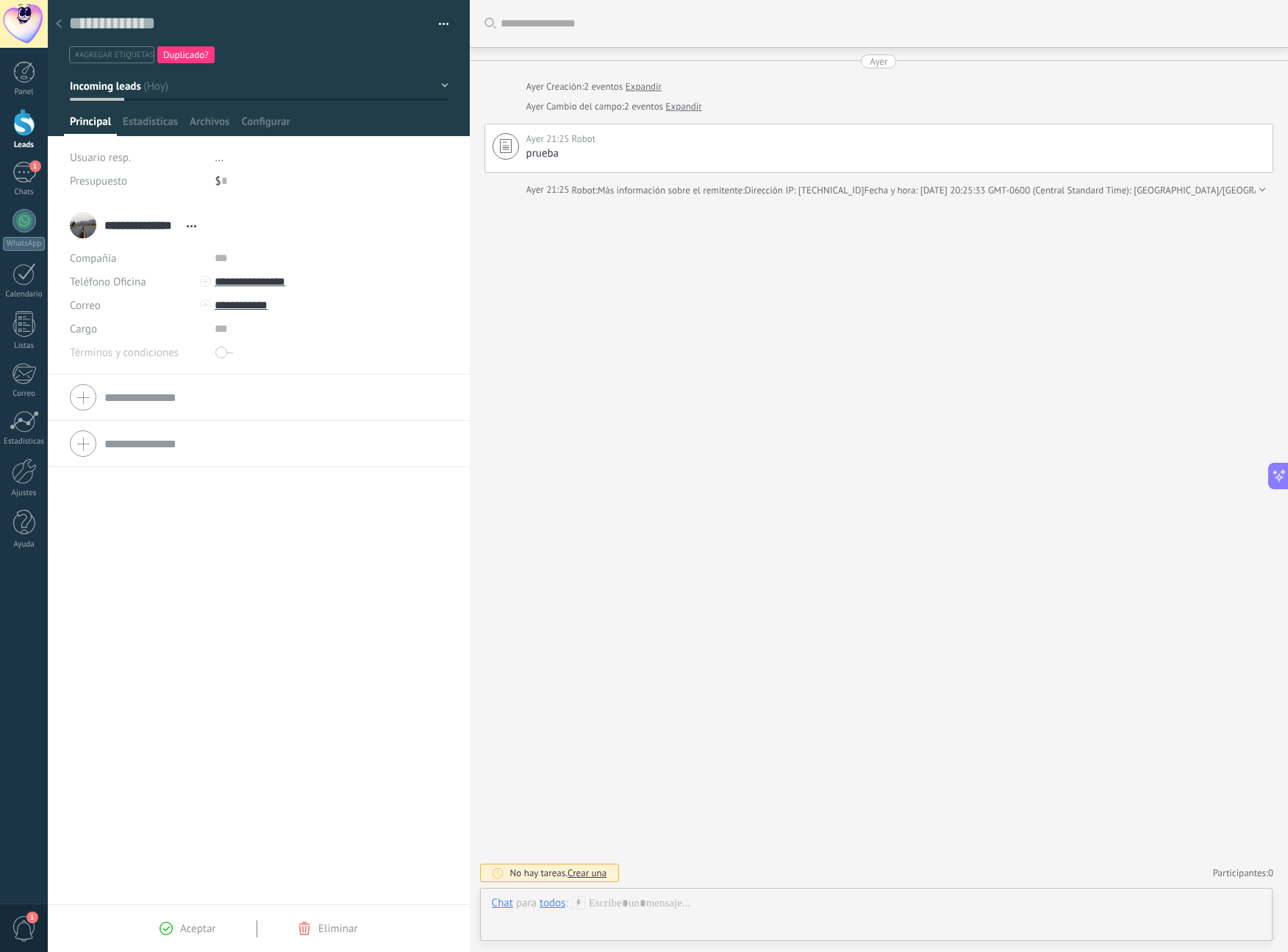
click at [202, 282] on div at bounding box center [206, 281] width 11 height 11
click at [307, 280] on input "**********" at bounding box center [324, 282] width 220 height 24
click at [260, 356] on div "Editar" at bounding box center [251, 357] width 72 height 25
drag, startPoint x: 295, startPoint y: 283, endPoint x: 235, endPoint y: 289, distance: 60.3
click at [235, 289] on input "**********" at bounding box center [324, 282] width 220 height 24
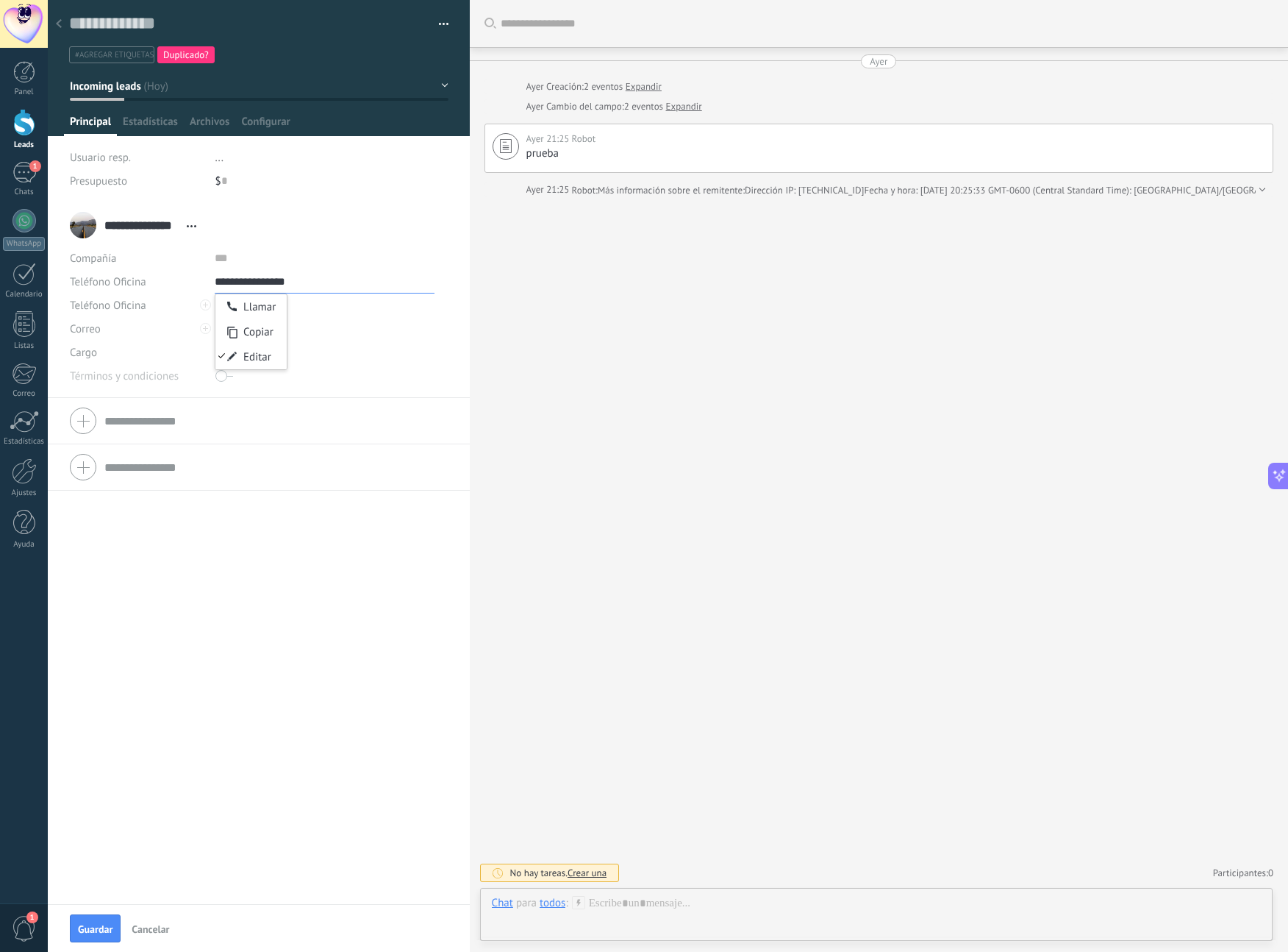
scroll to position [0, 0]
type input "**********"
click at [380, 240] on div "**********" at bounding box center [258, 225] width 378 height 37
click at [63, 21] on div at bounding box center [59, 24] width 20 height 28
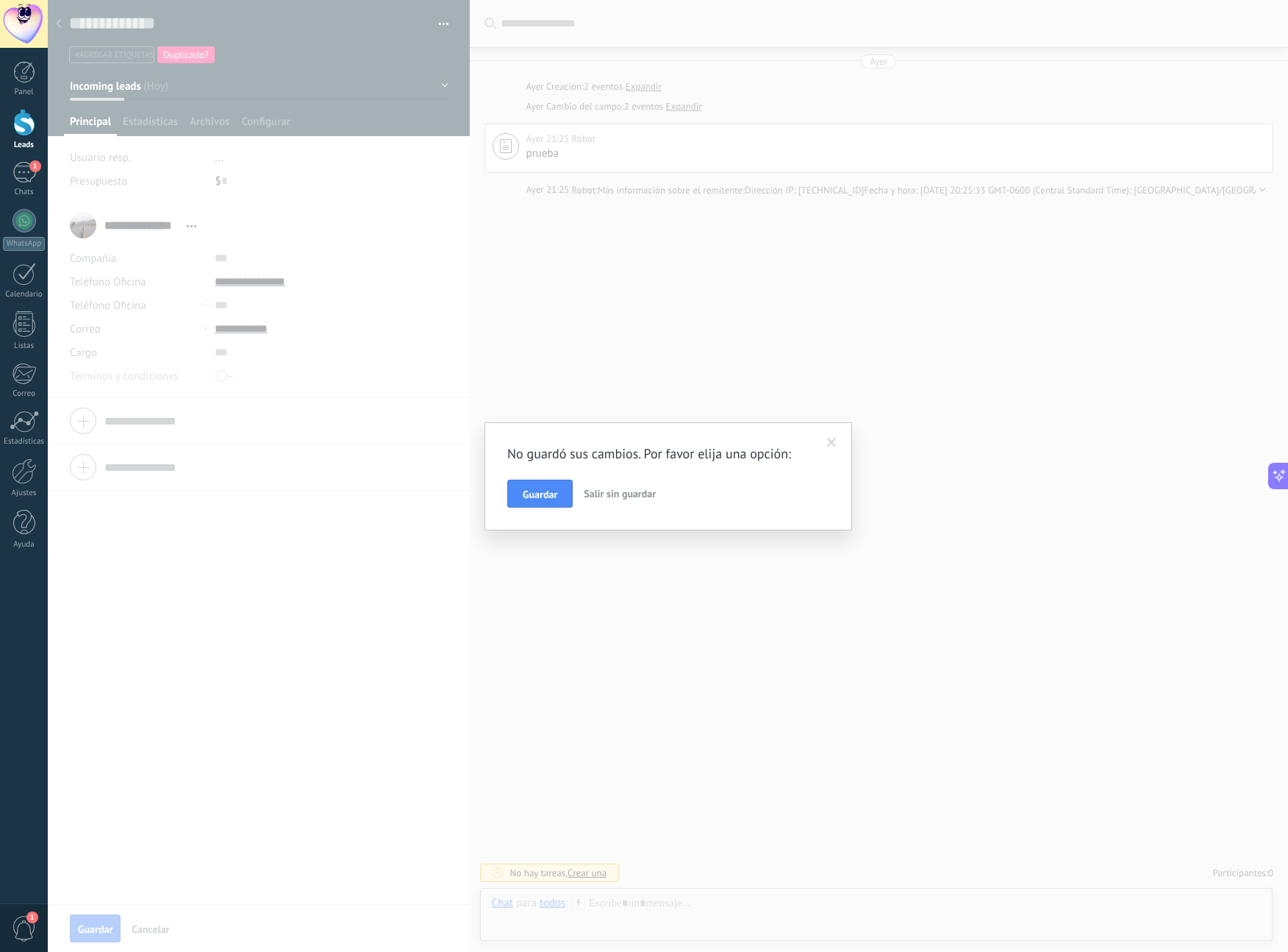
click at [520, 484] on button "Guardar" at bounding box center [539, 493] width 65 height 28
